Goal: Transaction & Acquisition: Purchase product/service

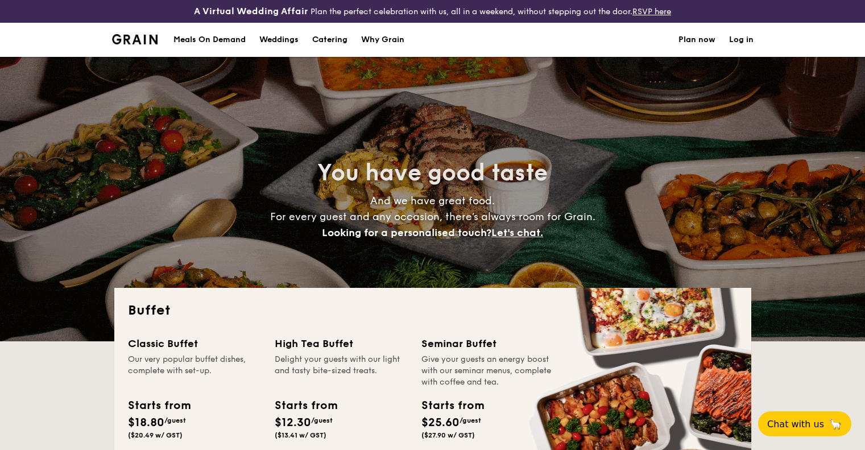
select select
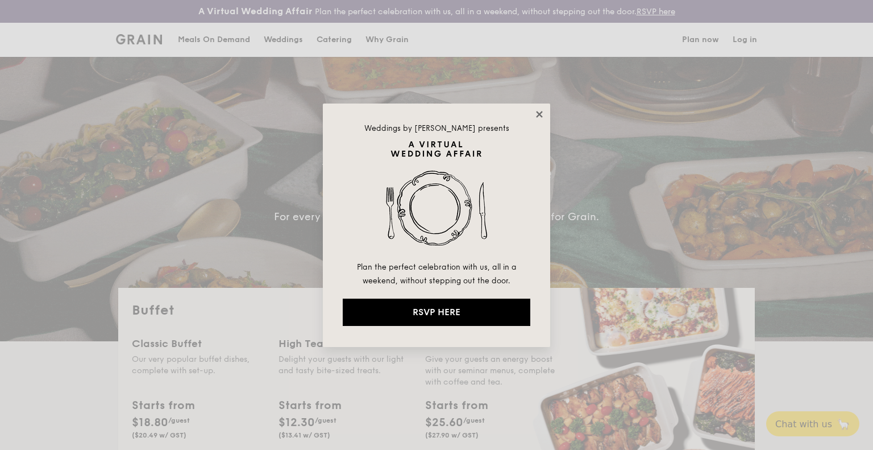
click at [538, 109] on icon at bounding box center [539, 114] width 10 height 10
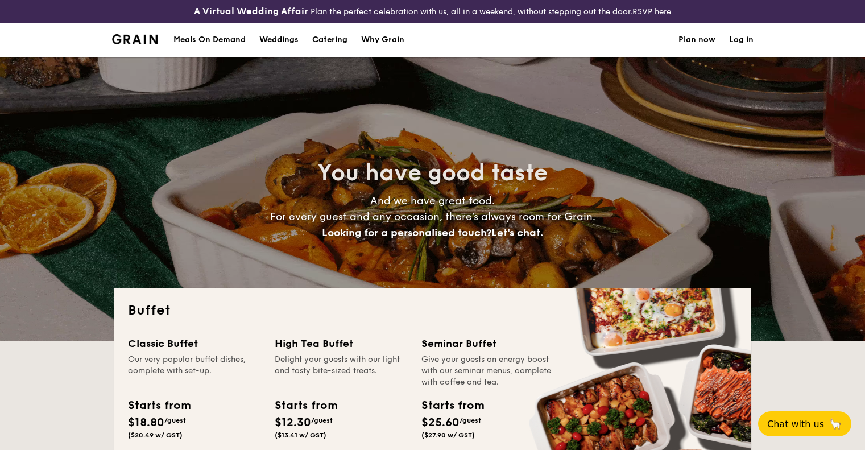
click at [227, 39] on div "Meals On Demand" at bounding box center [209, 40] width 72 height 34
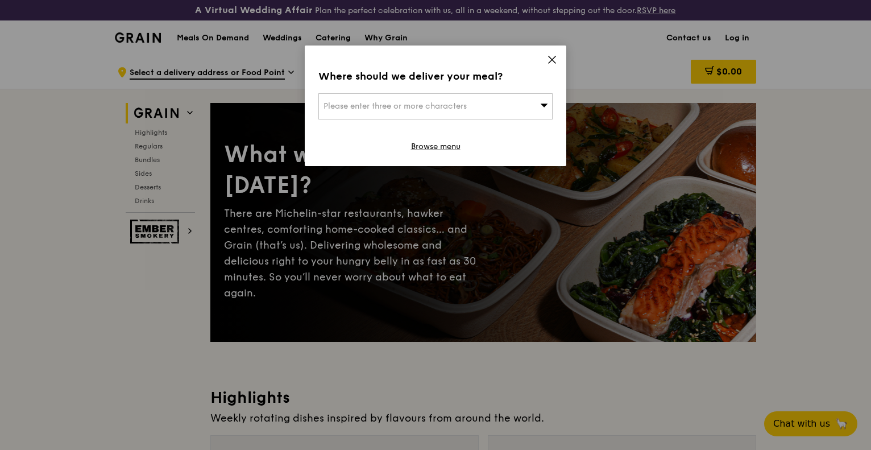
click at [550, 56] on icon at bounding box center [552, 60] width 10 height 10
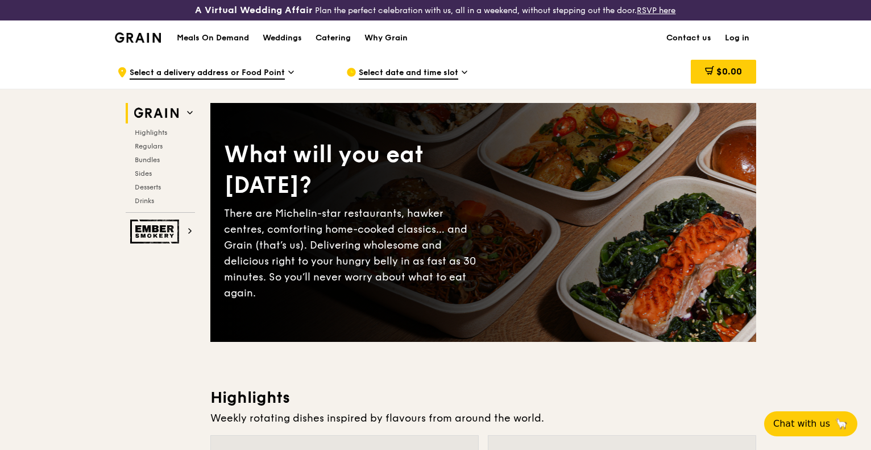
click at [188, 109] on span at bounding box center [190, 113] width 6 height 10
click at [227, 35] on h1 "Meals On Demand" at bounding box center [213, 37] width 72 height 11
